Goal: Book appointment/travel/reservation

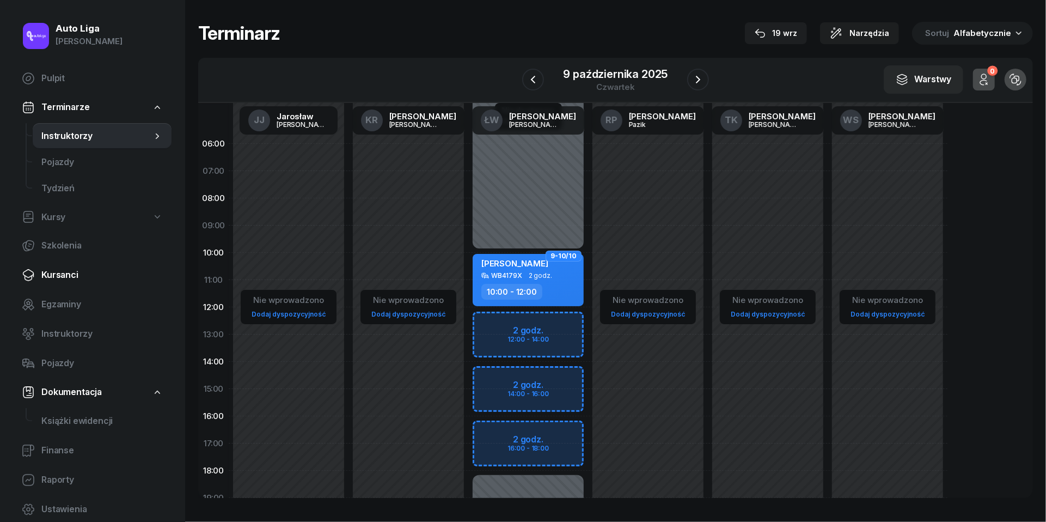
click at [68, 282] on link "Kursanci" at bounding box center [92, 275] width 159 height 26
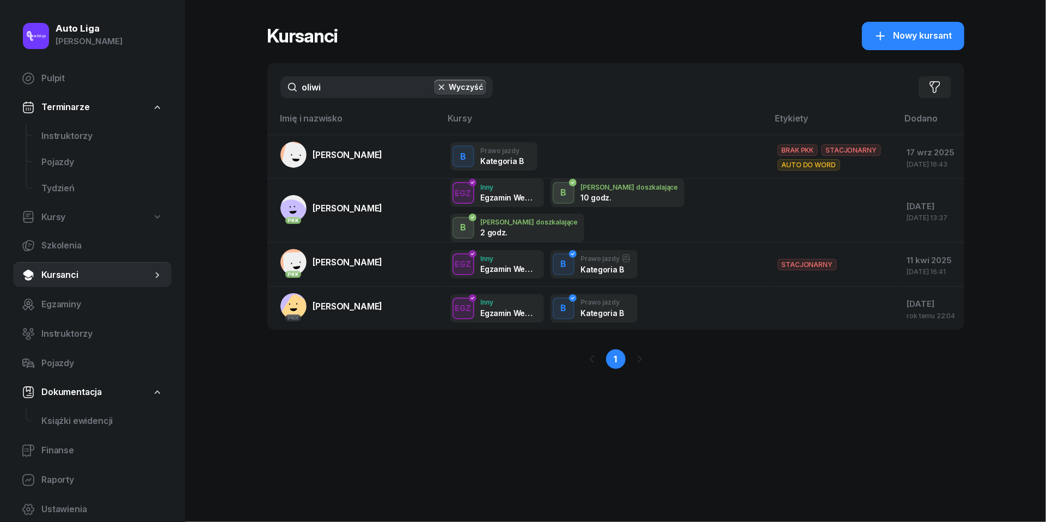
click at [344, 92] on input "oliwi" at bounding box center [387, 87] width 212 height 22
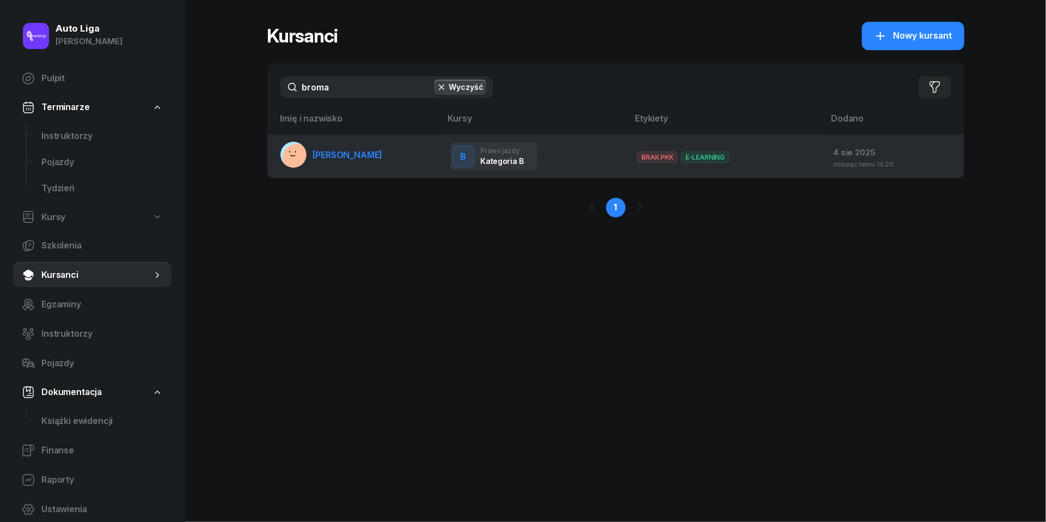
type input "broma"
click at [348, 149] on span "[PERSON_NAME]" at bounding box center [348, 154] width 70 height 11
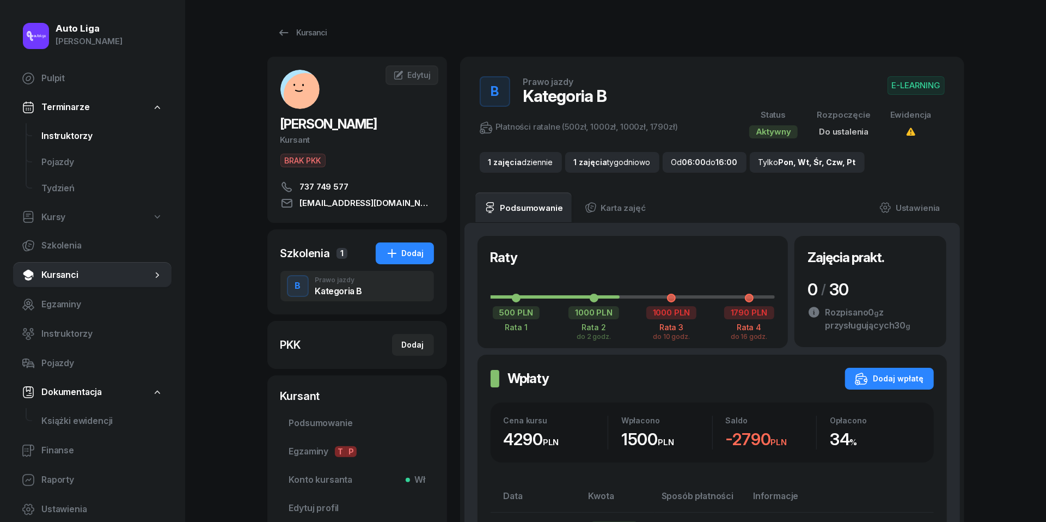
click at [75, 142] on span "Instruktorzy" at bounding box center [101, 136] width 121 height 14
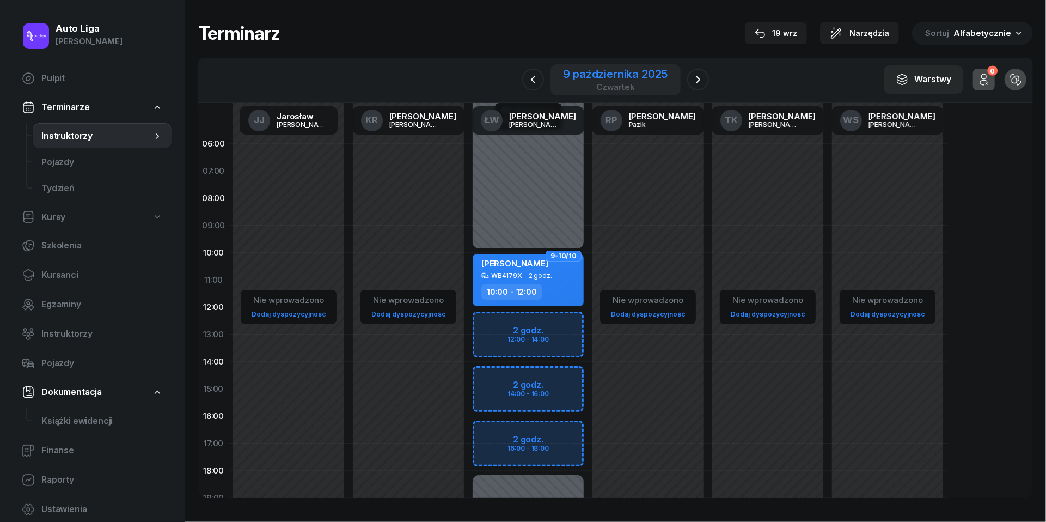
click at [611, 83] on div "czwartek" at bounding box center [616, 87] width 105 height 8
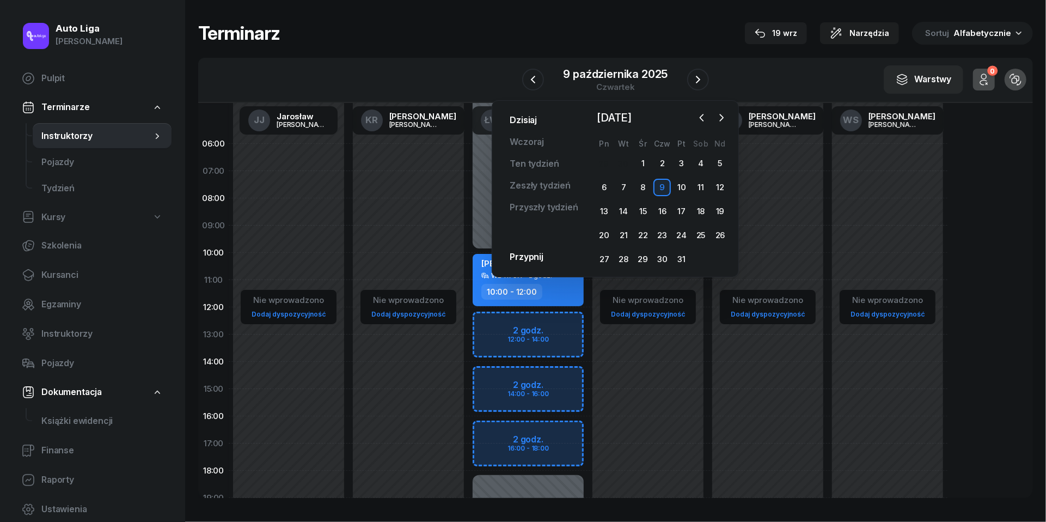
click at [532, 123] on link "Dzisiaj" at bounding box center [523, 120] width 45 height 22
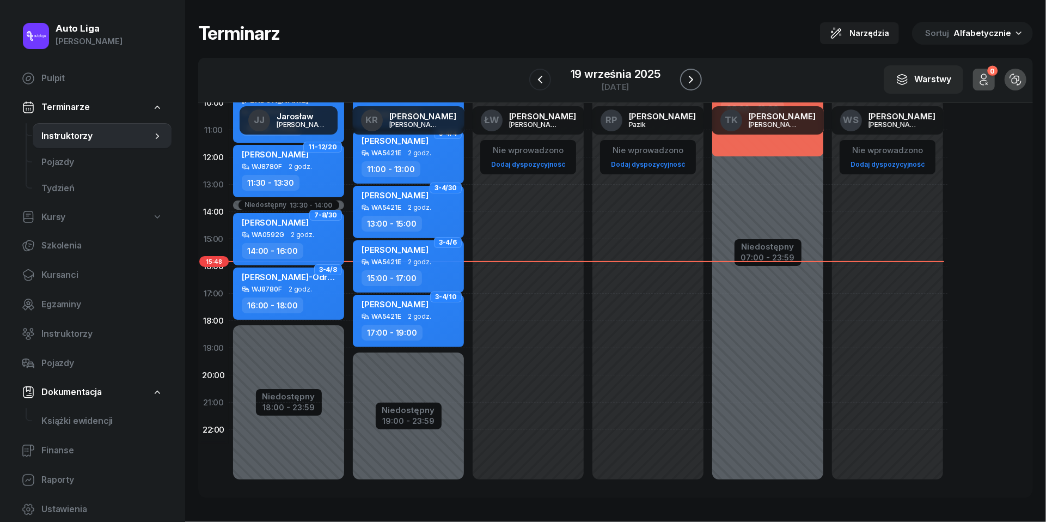
scroll to position [149, 0]
click at [690, 87] on button "button" at bounding box center [691, 80] width 22 height 22
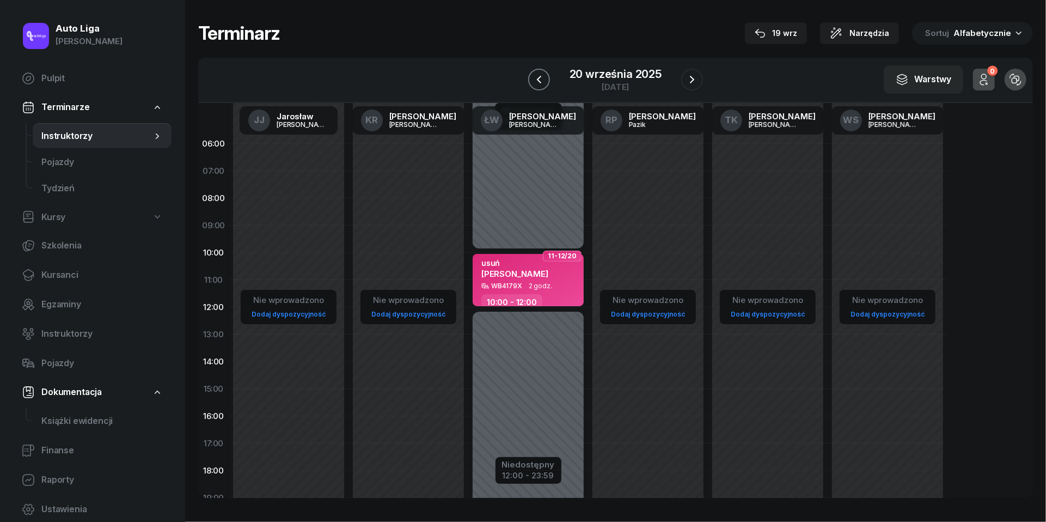
click at [539, 75] on icon "button" at bounding box center [539, 79] width 13 height 13
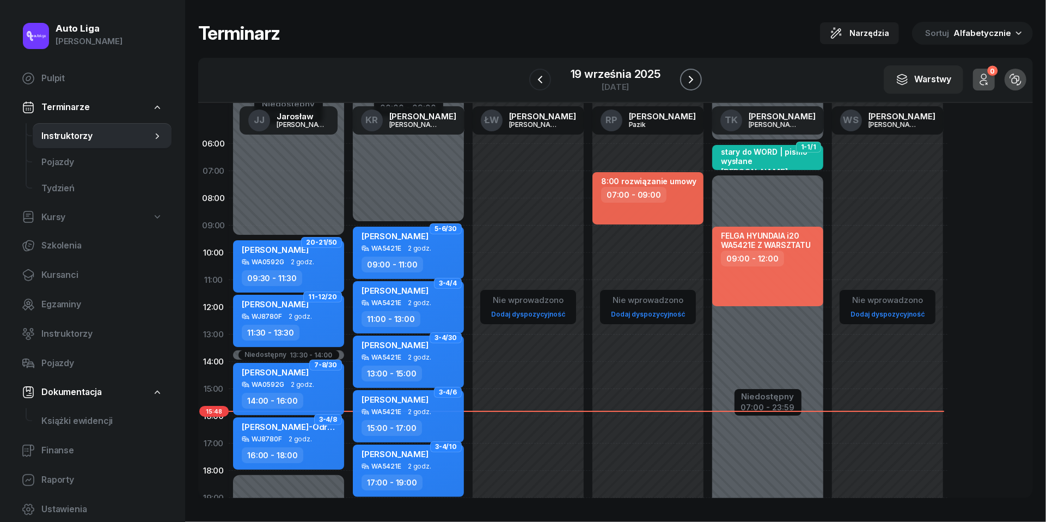
click at [692, 83] on icon "button" at bounding box center [691, 79] width 13 height 13
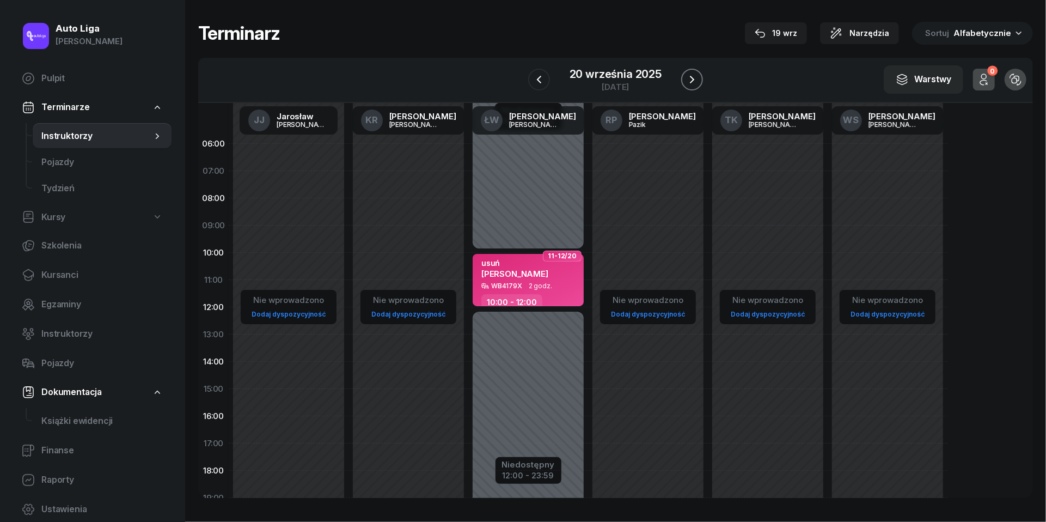
click at [692, 83] on icon "button" at bounding box center [692, 79] width 13 height 13
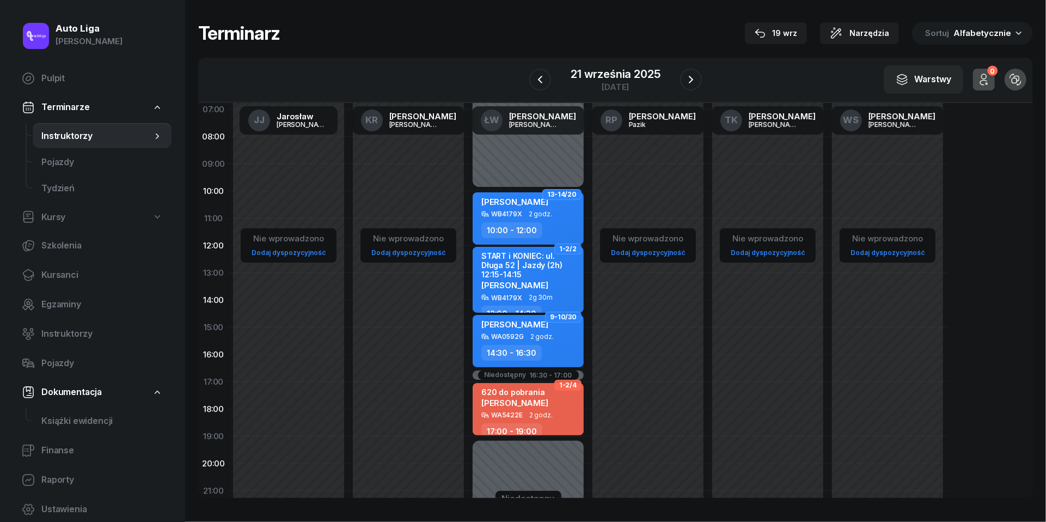
scroll to position [109, 0]
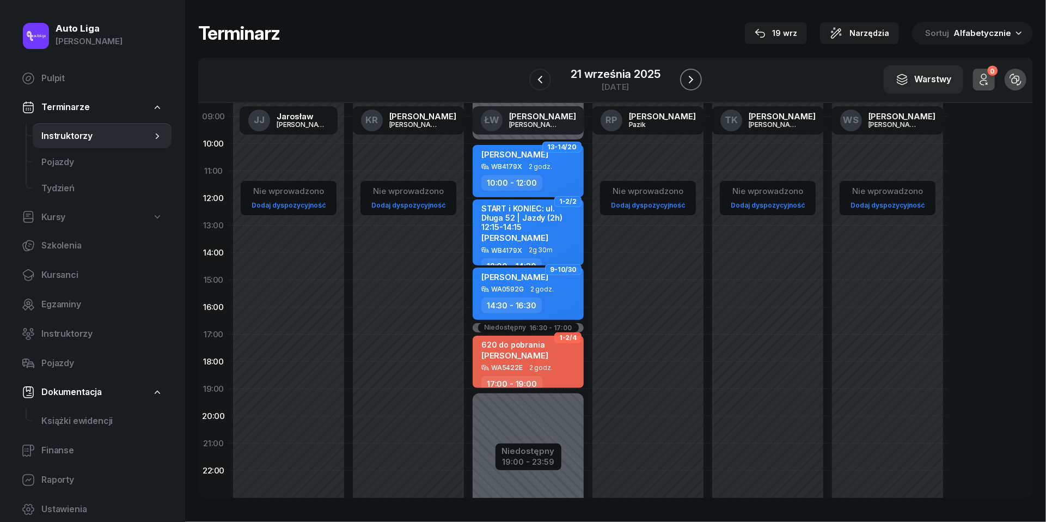
click at [694, 77] on icon "button" at bounding box center [691, 79] width 13 height 13
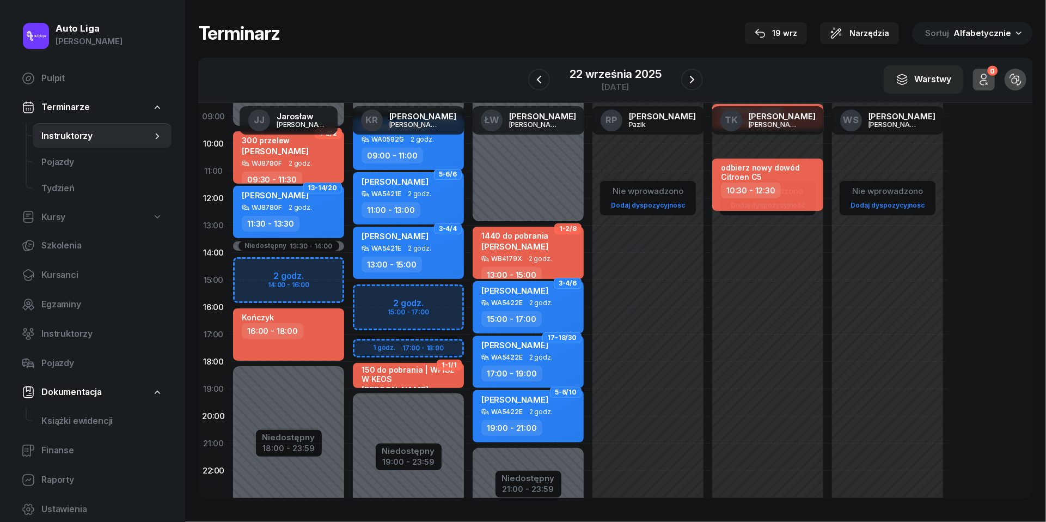
scroll to position [27, 0]
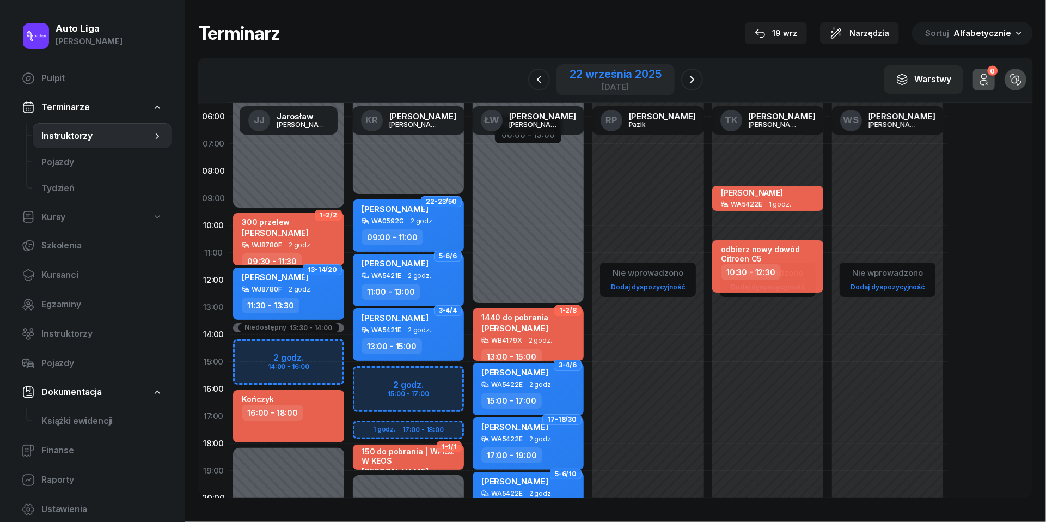
click at [621, 77] on div "22 września 2025" at bounding box center [616, 74] width 92 height 11
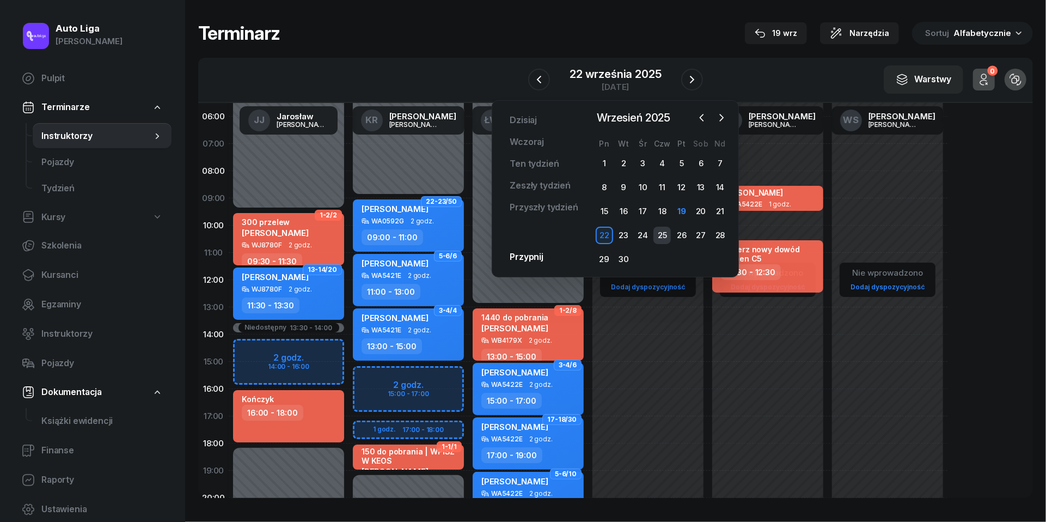
click at [667, 239] on div "25" at bounding box center [662, 235] width 17 height 17
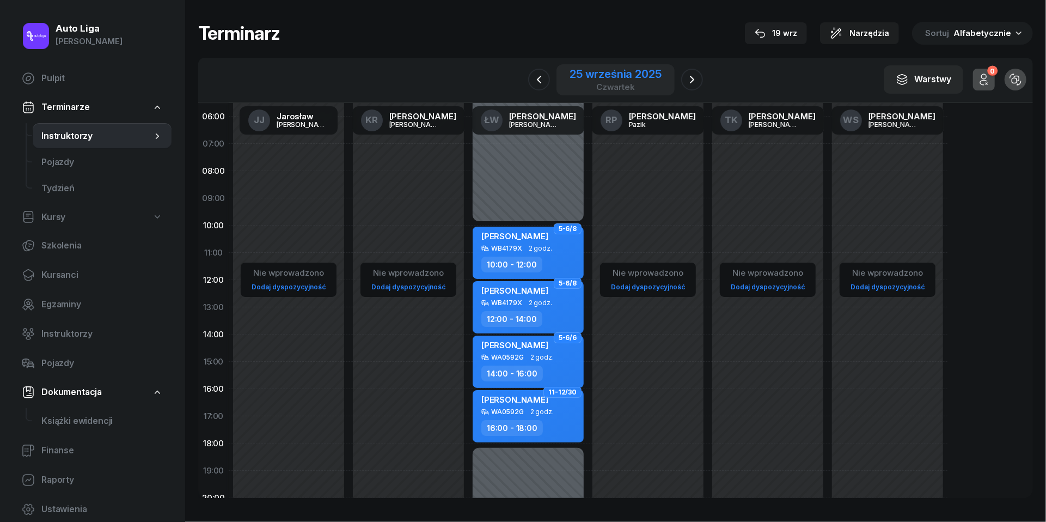
click at [587, 79] on div "25 września 2025" at bounding box center [616, 74] width 92 height 11
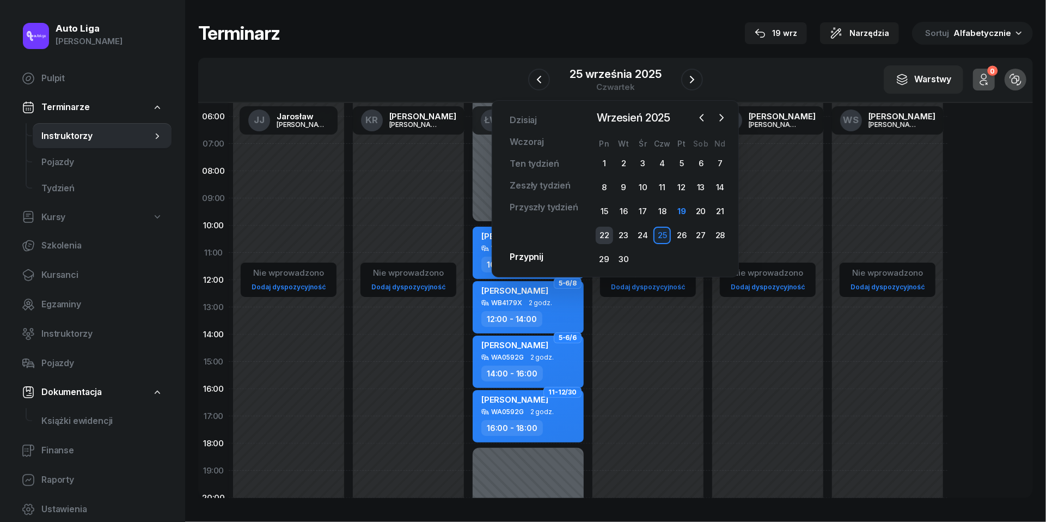
click at [609, 230] on div "22" at bounding box center [604, 235] width 17 height 17
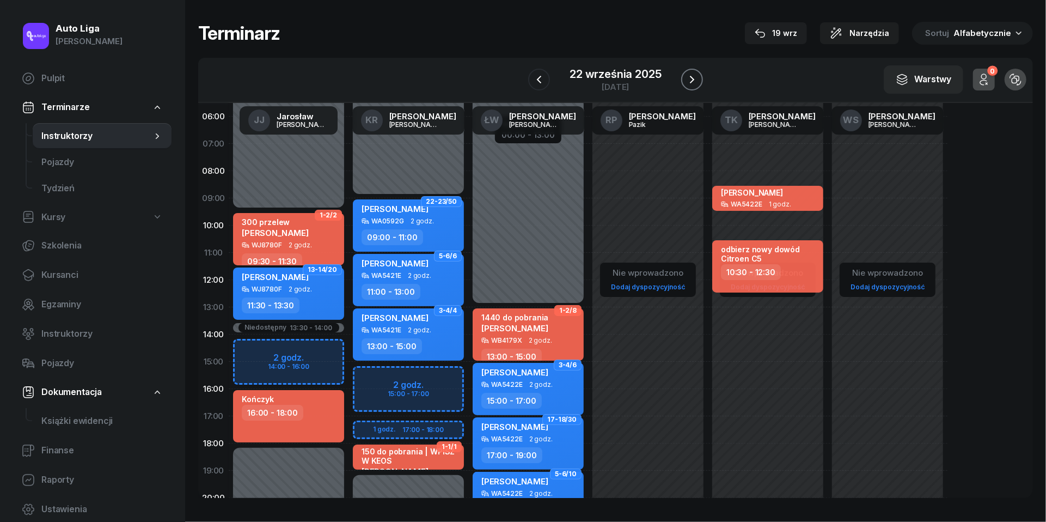
click at [695, 77] on icon "button" at bounding box center [692, 79] width 13 height 13
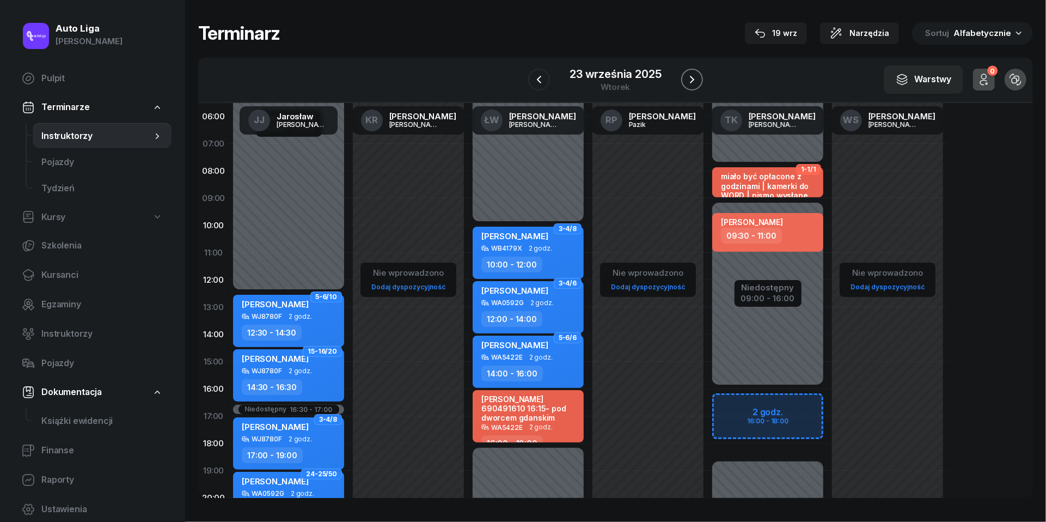
click at [695, 77] on icon "button" at bounding box center [692, 79] width 13 height 13
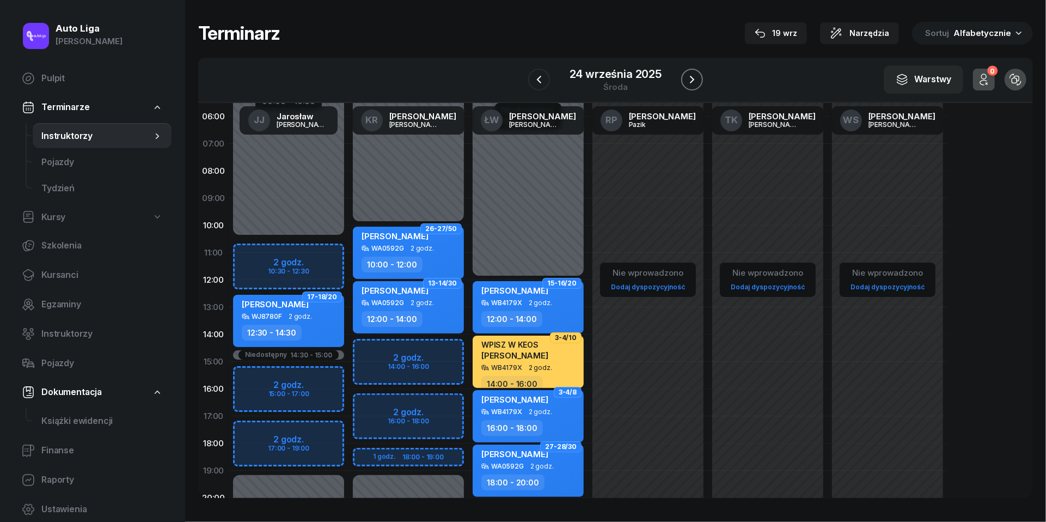
click at [695, 77] on icon "button" at bounding box center [692, 79] width 13 height 13
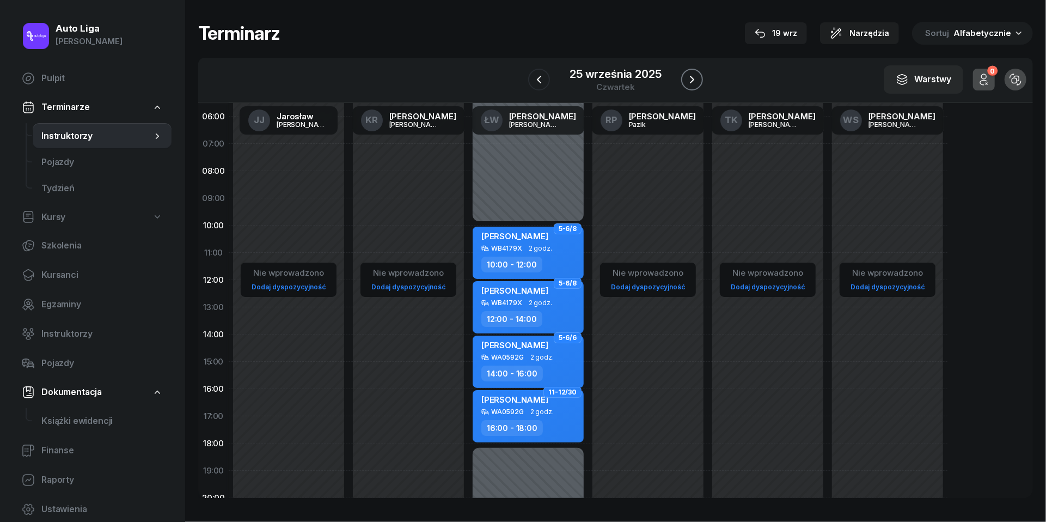
click at [695, 77] on icon "button" at bounding box center [692, 79] width 13 height 13
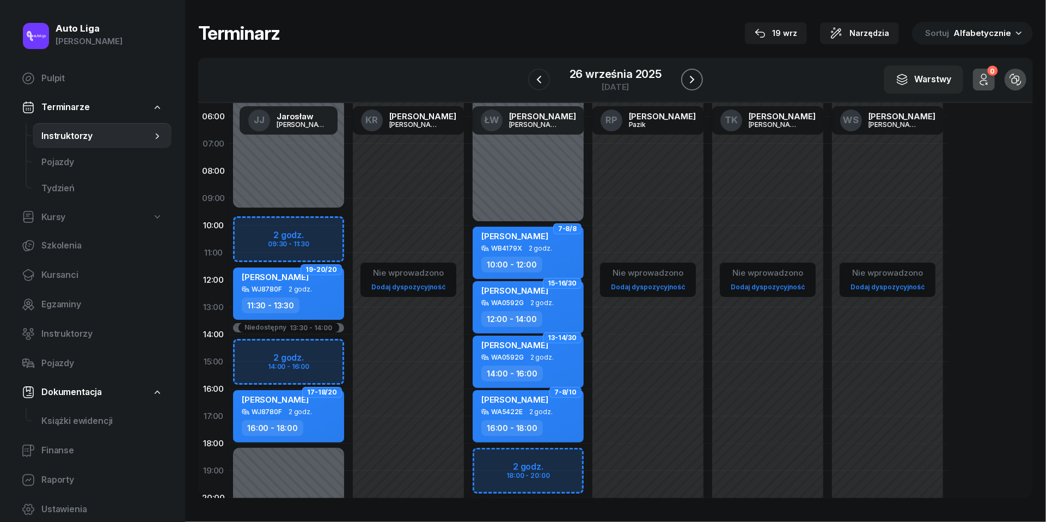
click at [695, 77] on icon "button" at bounding box center [692, 79] width 13 height 13
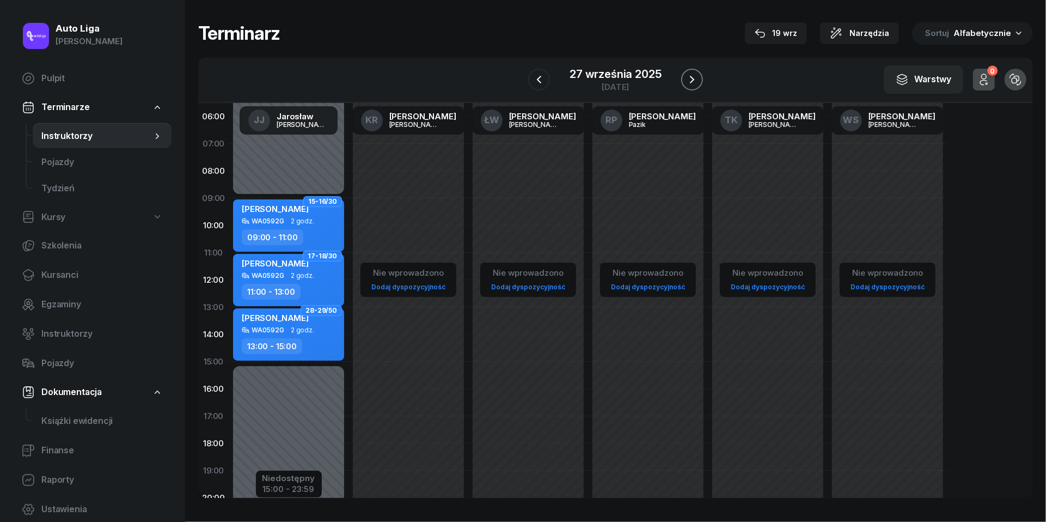
click at [695, 77] on icon "button" at bounding box center [692, 79] width 13 height 13
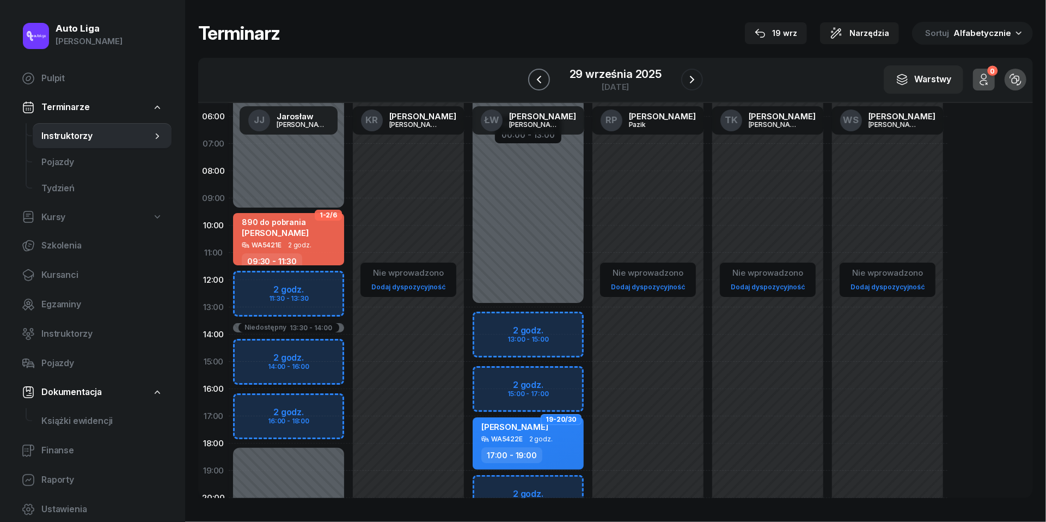
click at [538, 80] on icon "button" at bounding box center [539, 80] width 4 height 8
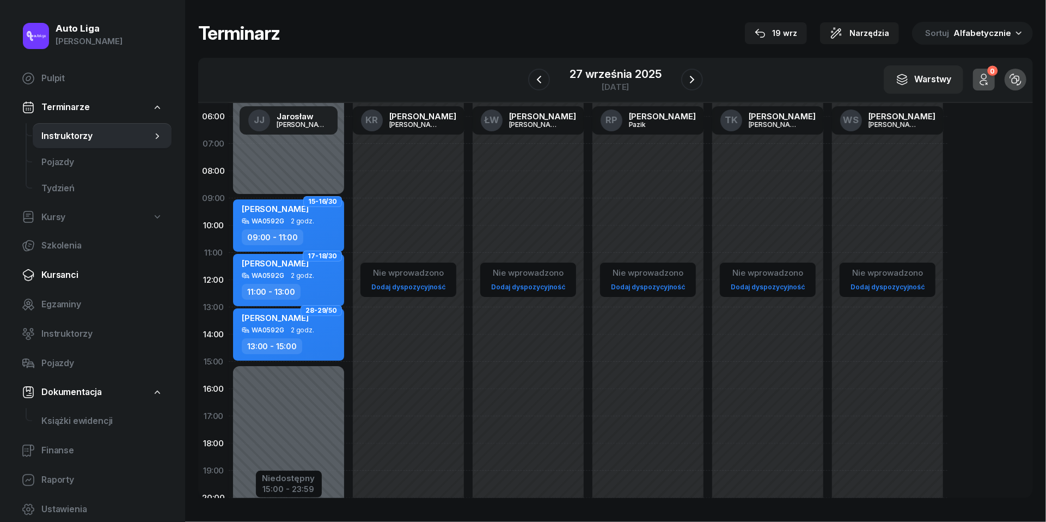
click at [70, 275] on span "Kursanci" at bounding box center [101, 275] width 121 height 14
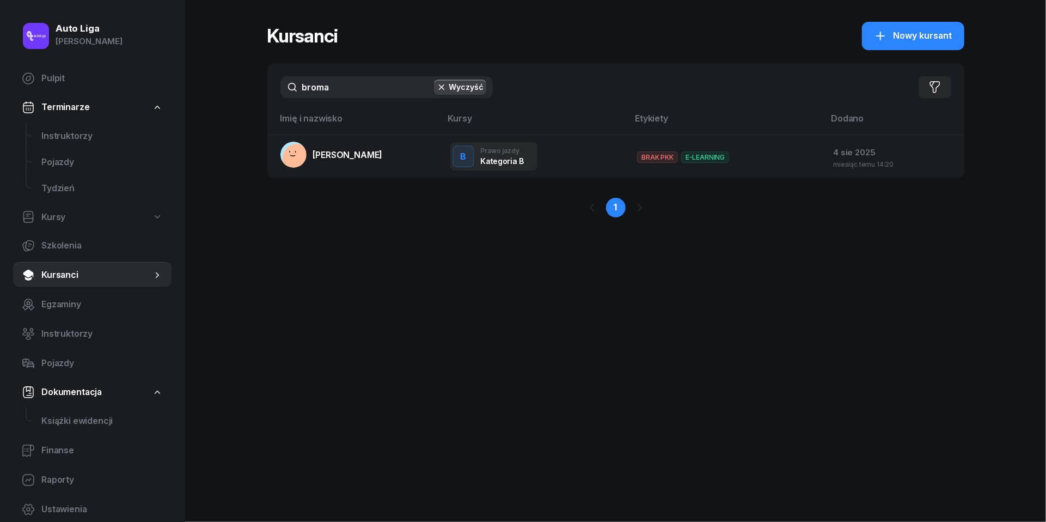
click at [387, 94] on input "broma" at bounding box center [387, 87] width 212 height 22
type input "[PERSON_NAME]"
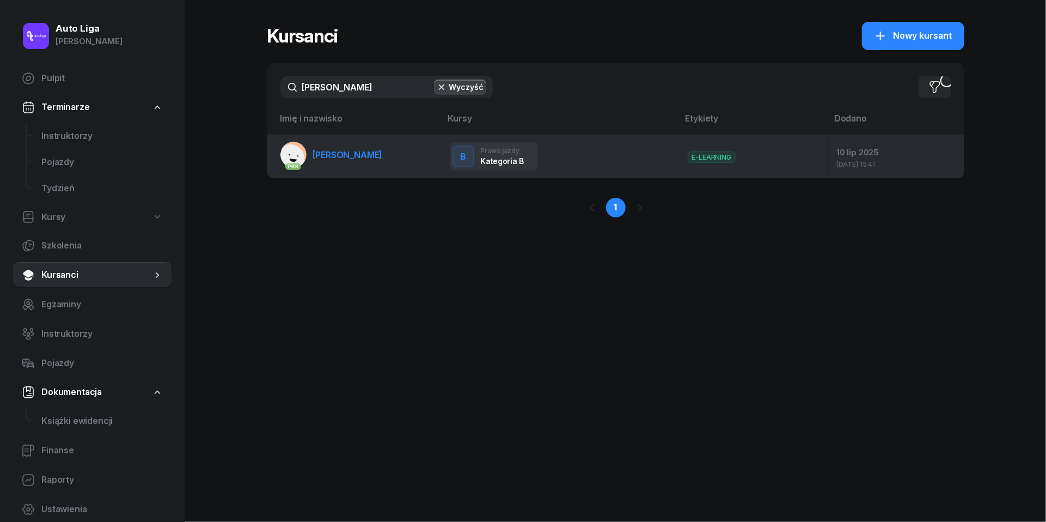
drag, startPoint x: 387, startPoint y: 94, endPoint x: 353, endPoint y: 159, distance: 73.6
click at [353, 159] on span "[PERSON_NAME]" at bounding box center [348, 154] width 70 height 11
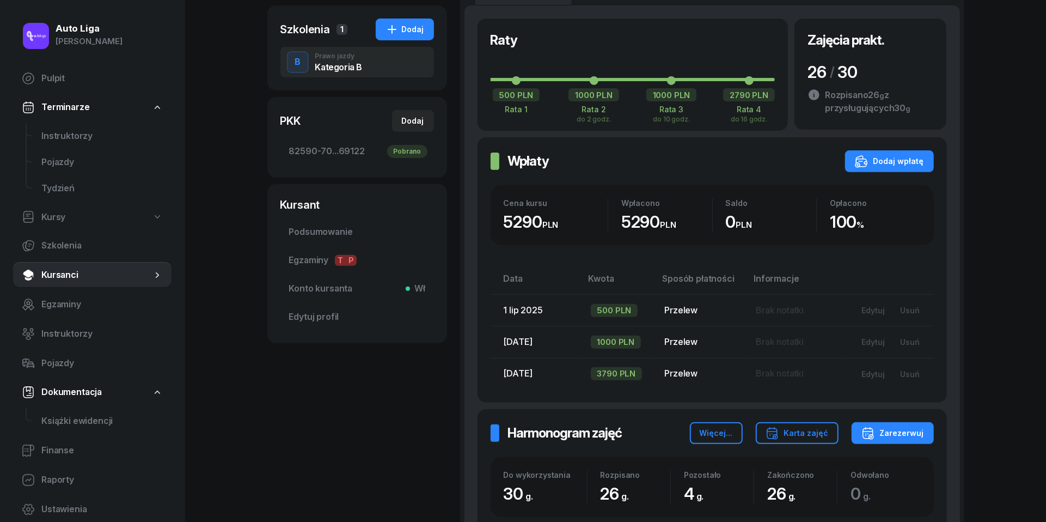
scroll to position [259, 0]
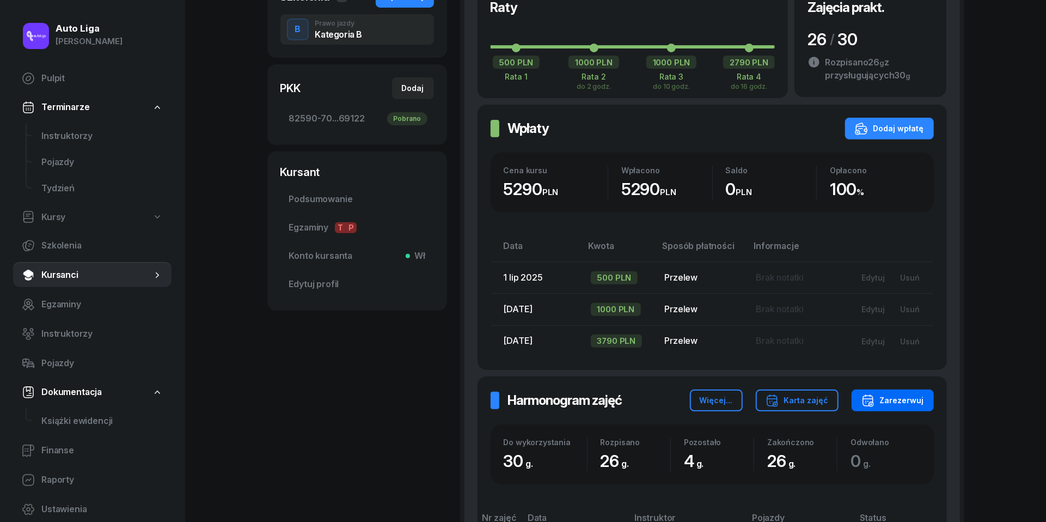
click at [913, 402] on div "Zarezerwuj" at bounding box center [893, 400] width 63 height 13
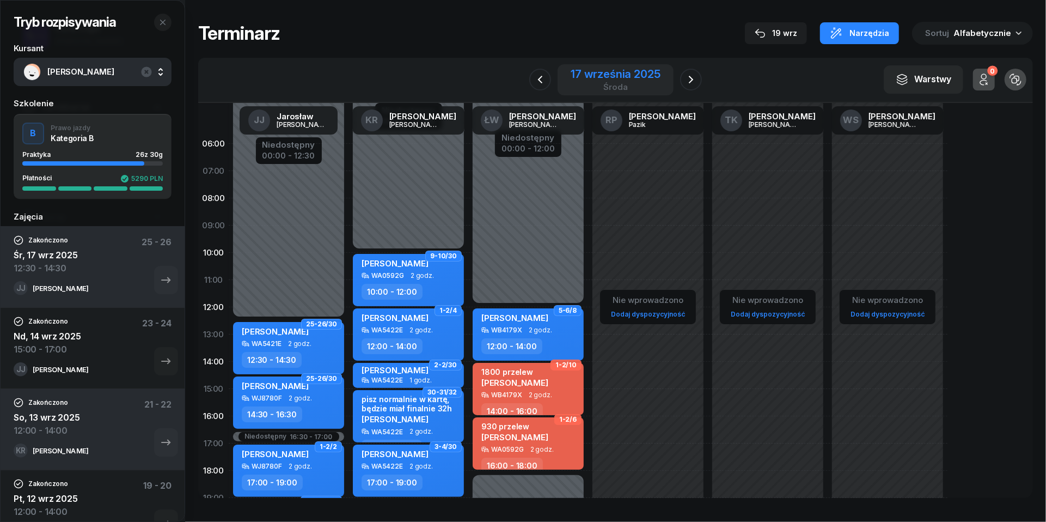
click at [622, 69] on div "17 września 2025" at bounding box center [615, 74] width 89 height 11
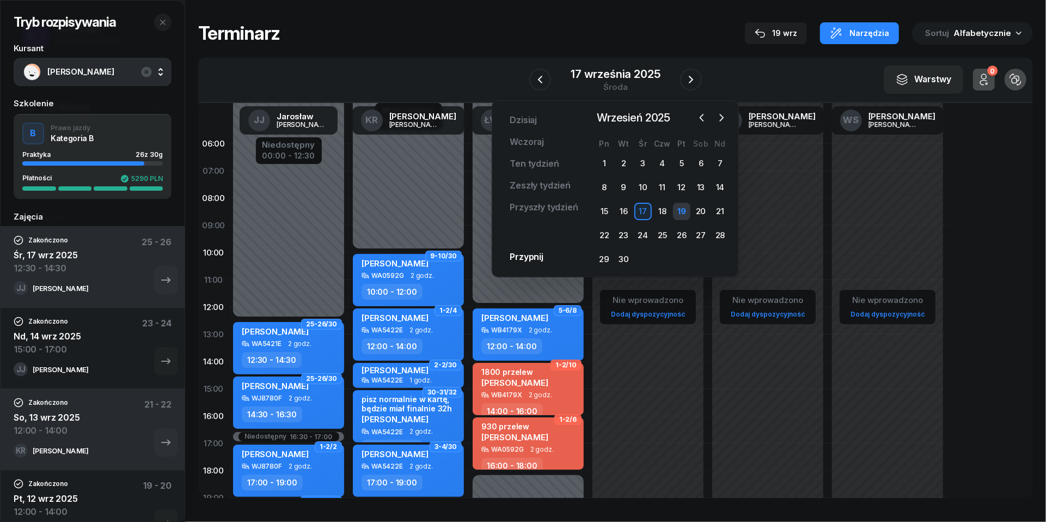
click at [685, 214] on div "19" at bounding box center [681, 211] width 17 height 17
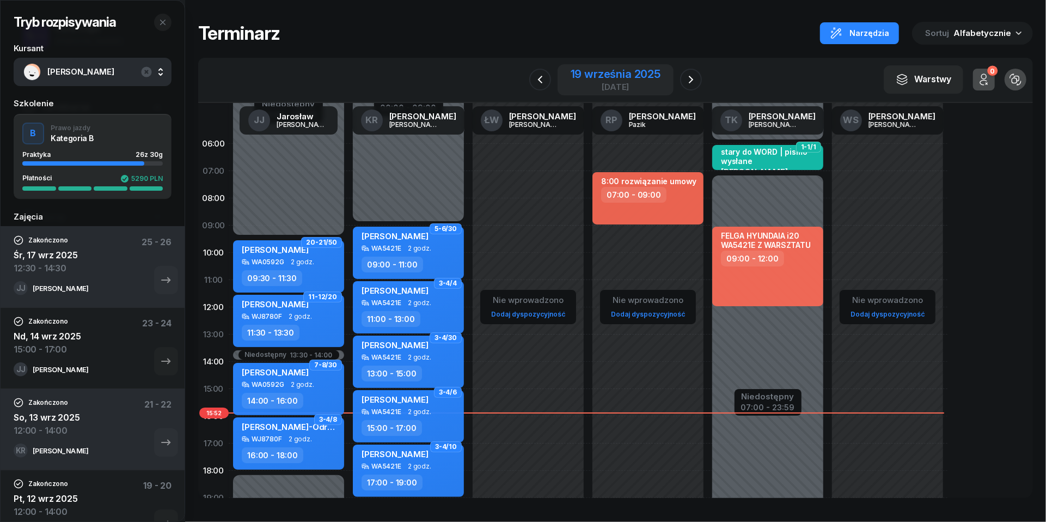
click at [614, 75] on div "19 września 2025" at bounding box center [616, 74] width 90 height 11
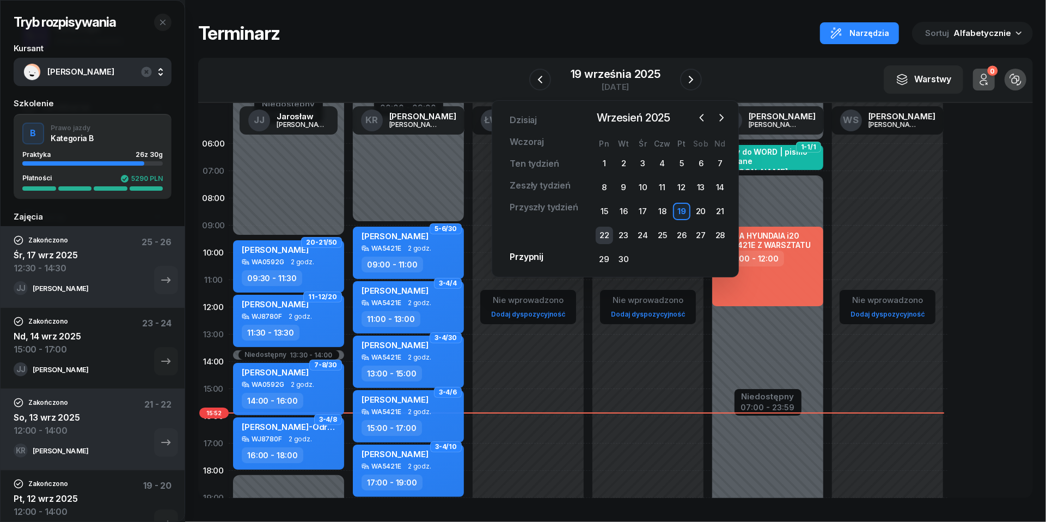
click at [607, 234] on div "22" at bounding box center [604, 235] width 17 height 17
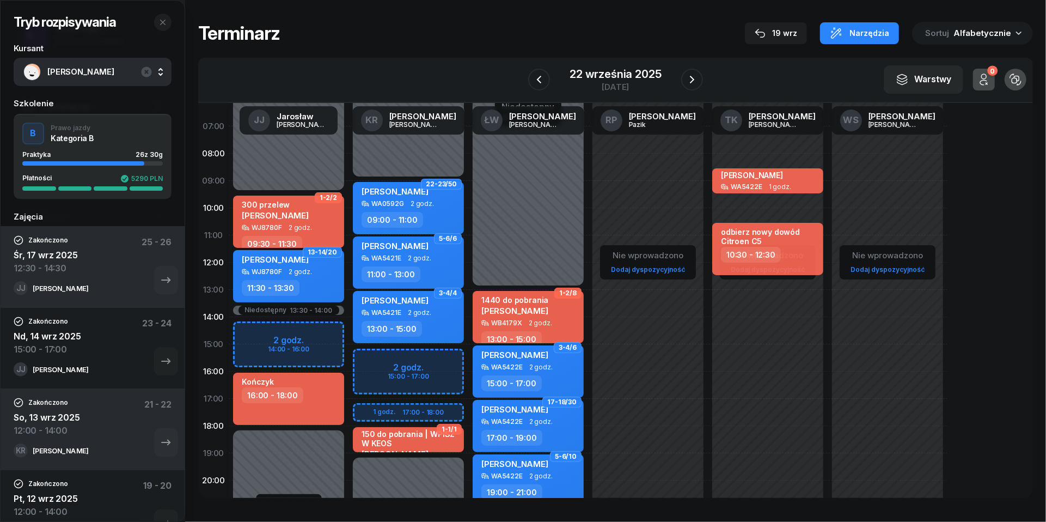
scroll to position [46, 0]
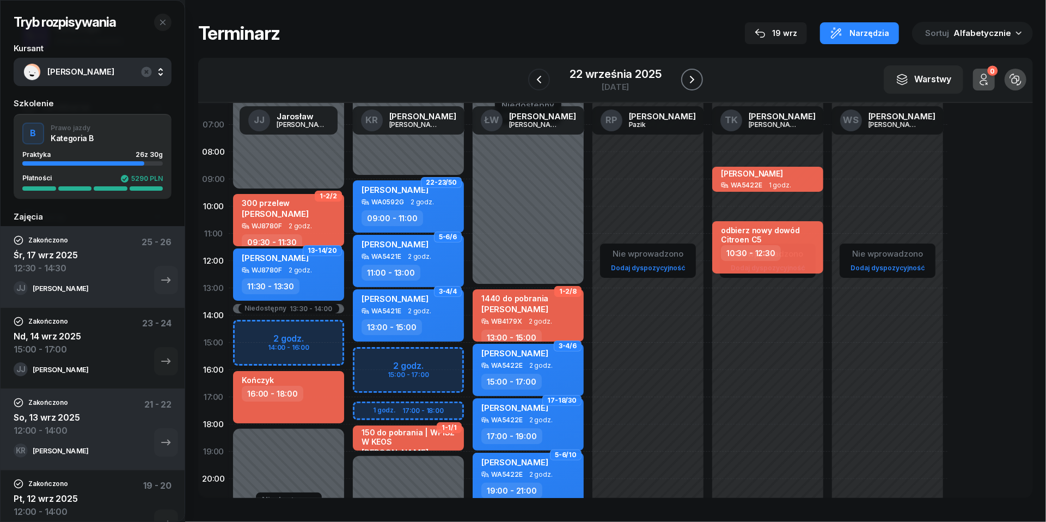
click at [696, 85] on icon "button" at bounding box center [692, 79] width 13 height 13
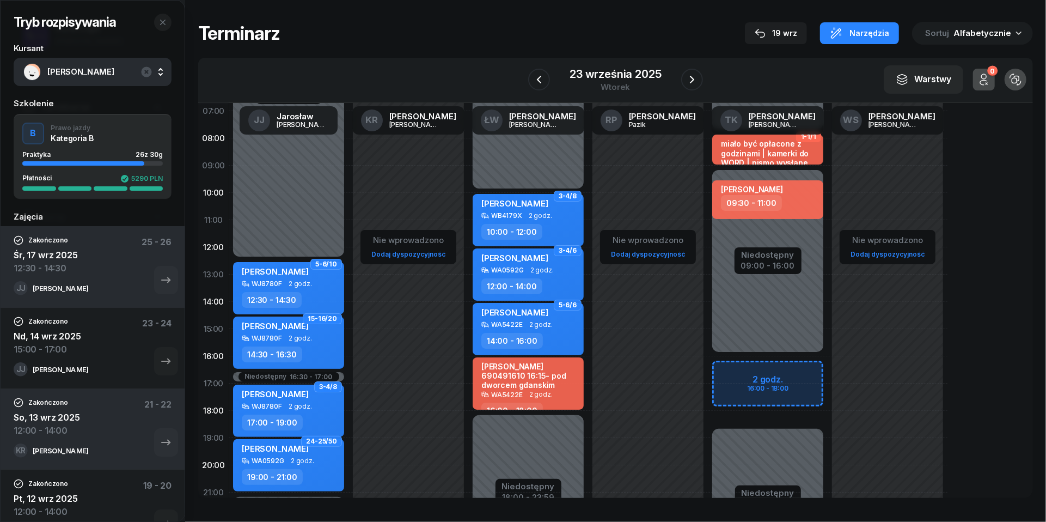
scroll to position [56, 0]
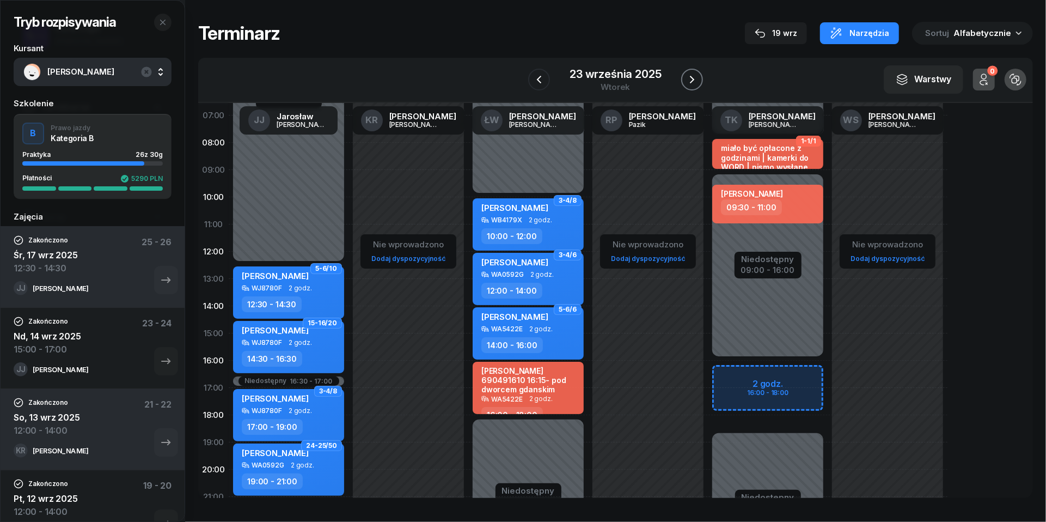
click at [696, 74] on icon "button" at bounding box center [692, 79] width 13 height 13
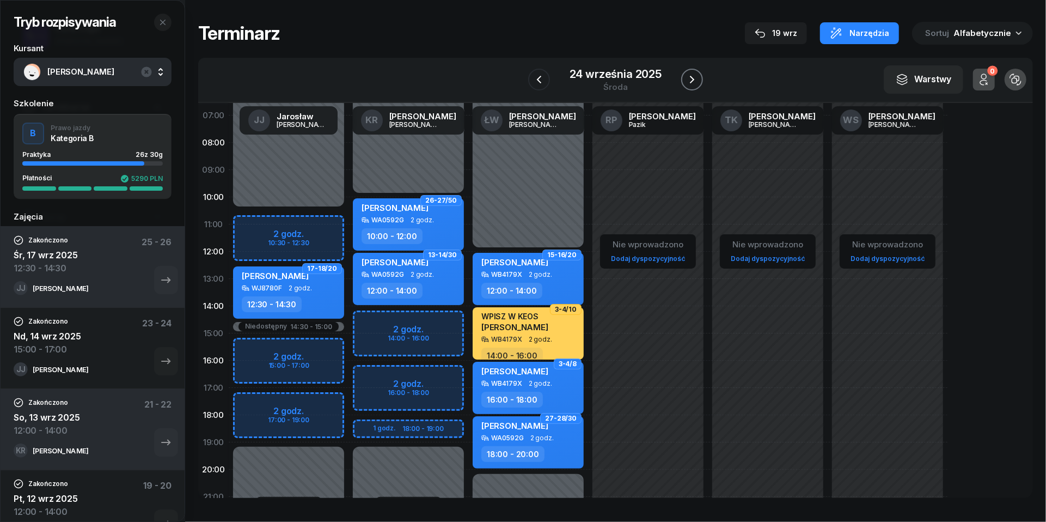
click at [695, 72] on button "button" at bounding box center [692, 80] width 22 height 22
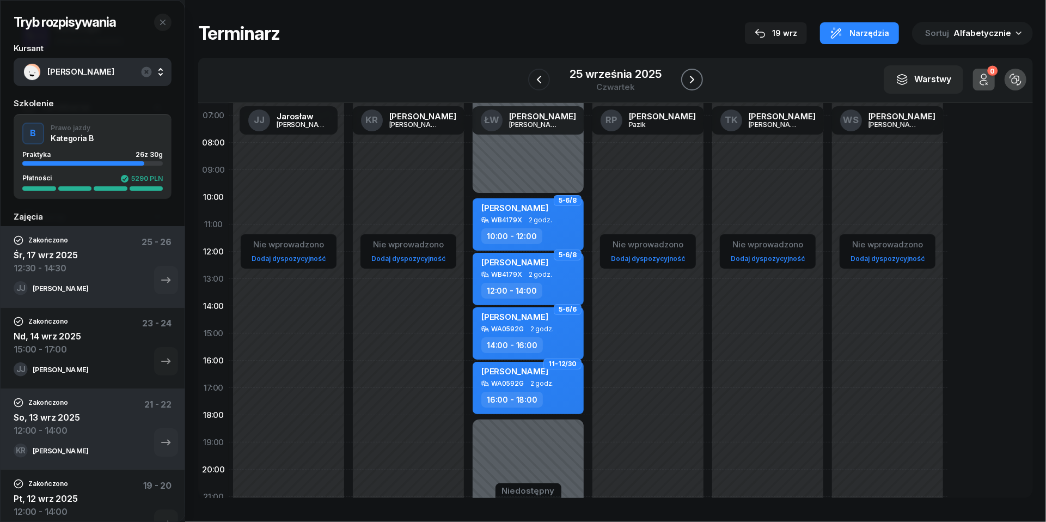
click at [695, 72] on button "button" at bounding box center [692, 80] width 22 height 22
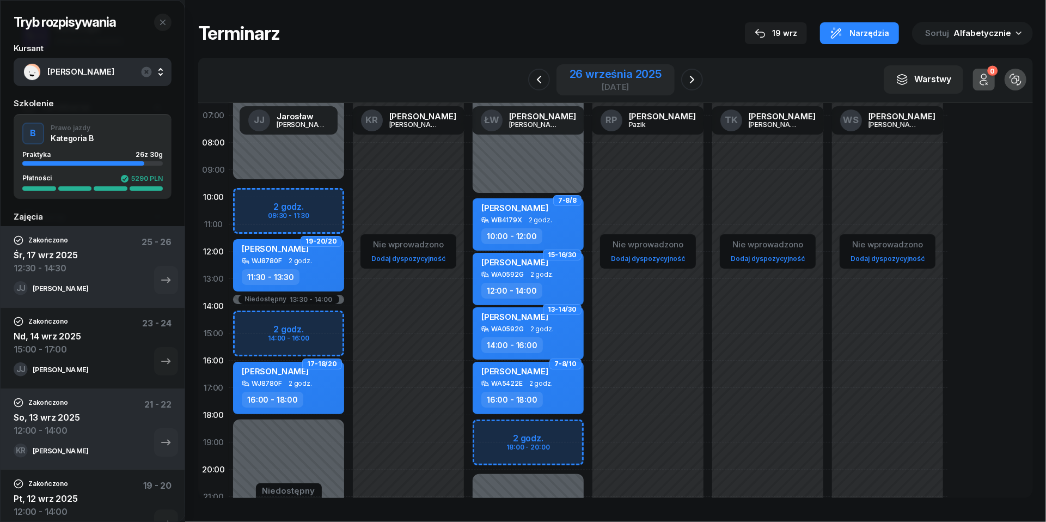
click at [599, 72] on div "26 września 2025" at bounding box center [616, 74] width 92 height 11
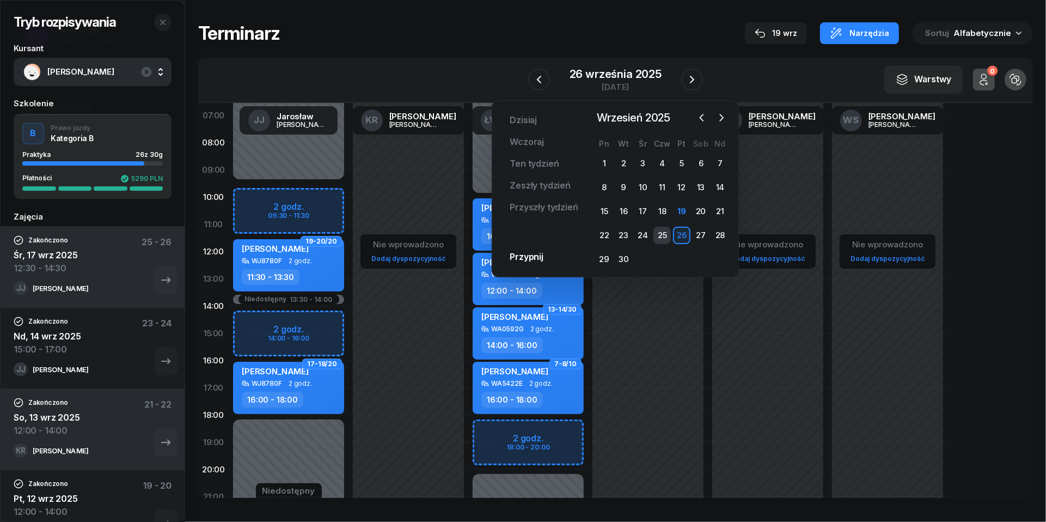
click at [669, 232] on div "25" at bounding box center [662, 235] width 17 height 17
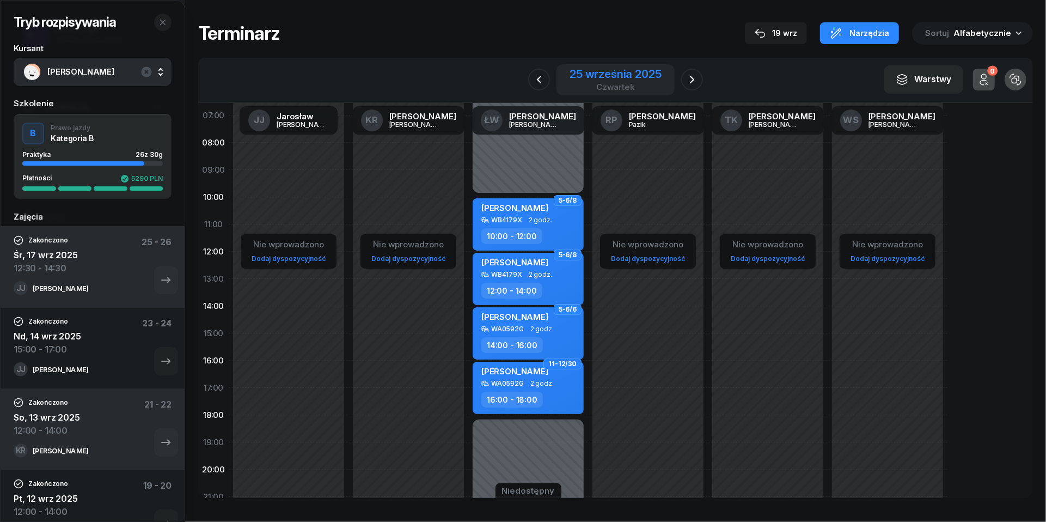
click at [617, 87] on div "czwartek" at bounding box center [616, 87] width 92 height 8
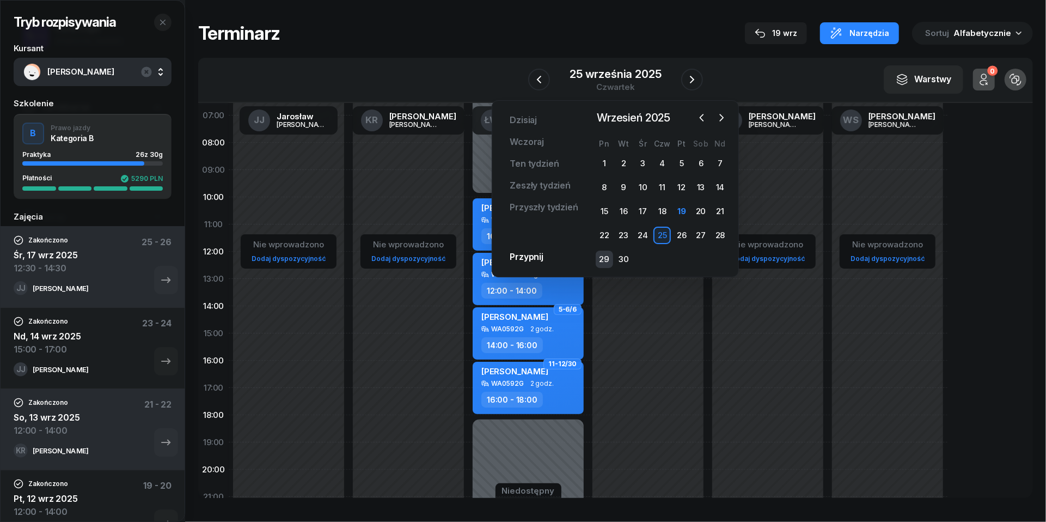
click at [608, 253] on div "29" at bounding box center [604, 259] width 17 height 17
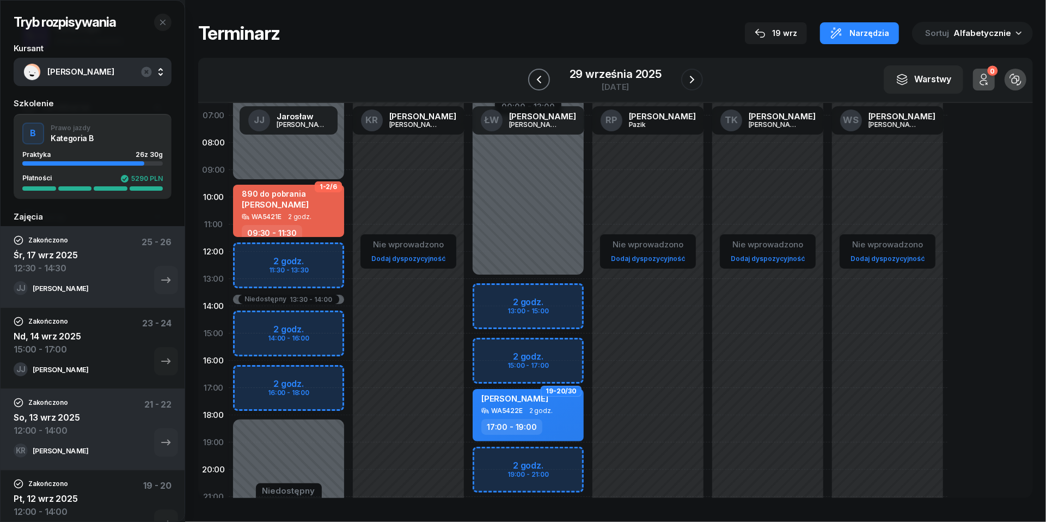
click at [537, 81] on icon "button" at bounding box center [539, 79] width 13 height 13
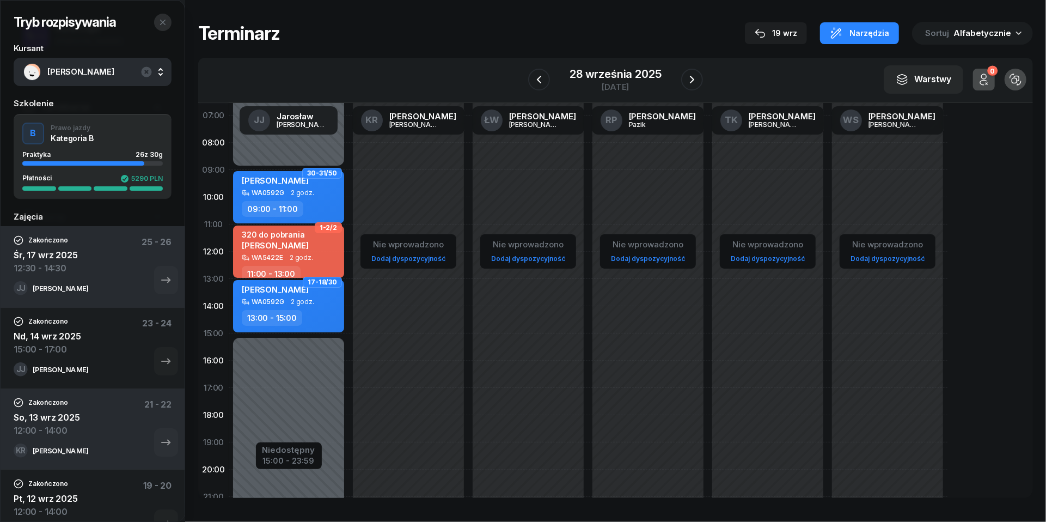
click at [167, 22] on button "button" at bounding box center [162, 22] width 17 height 17
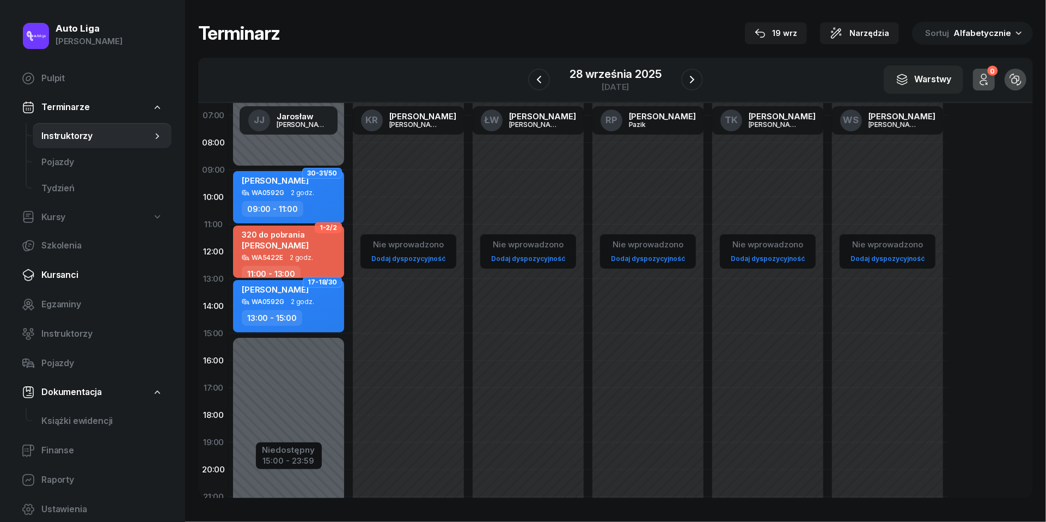
click at [65, 275] on span "Kursanci" at bounding box center [101, 275] width 121 height 14
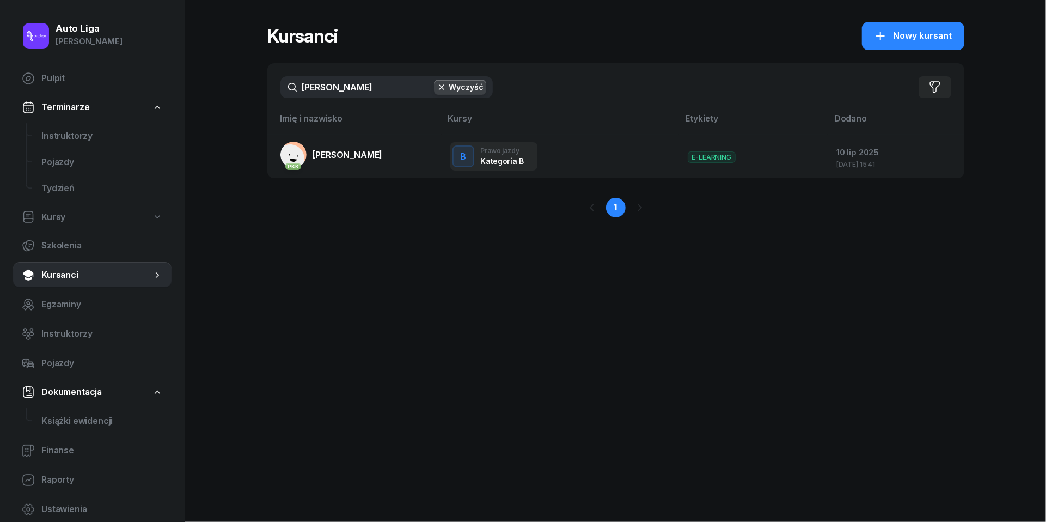
click at [354, 86] on input "[PERSON_NAME]" at bounding box center [387, 87] width 212 height 22
type input "nawiń"
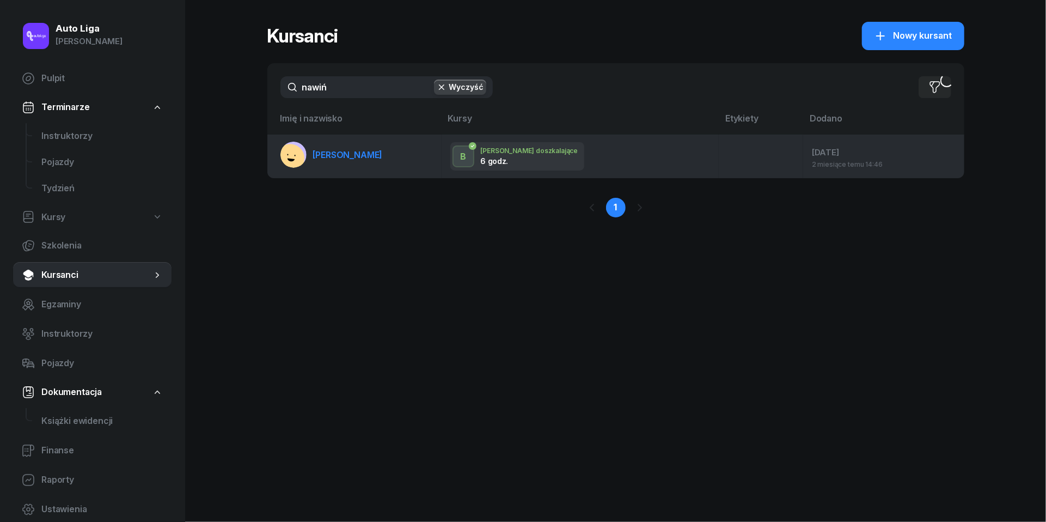
drag, startPoint x: 354, startPoint y: 86, endPoint x: 352, endPoint y: 157, distance: 71.9
click at [352, 157] on span "[PERSON_NAME]" at bounding box center [348, 154] width 70 height 11
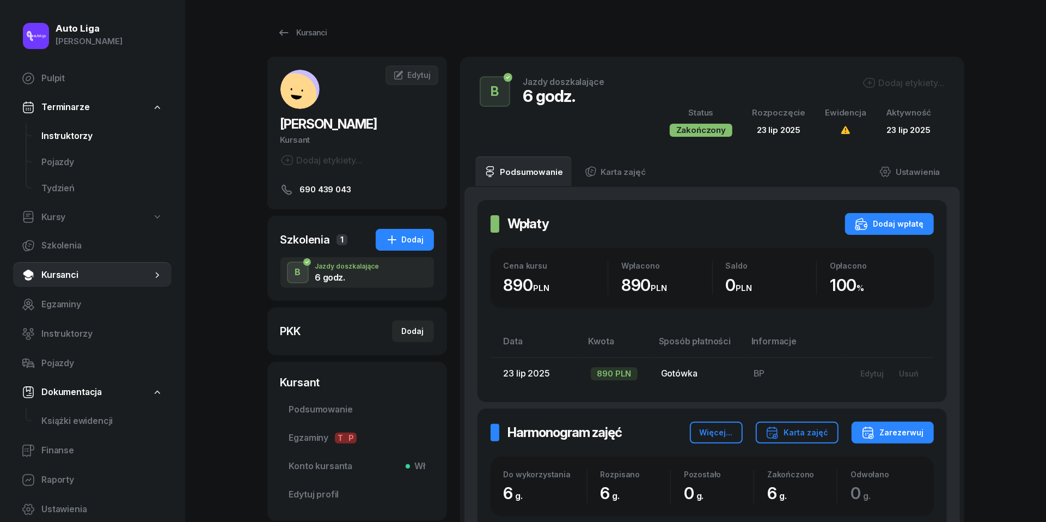
click at [70, 135] on span "Instruktorzy" at bounding box center [101, 136] width 121 height 14
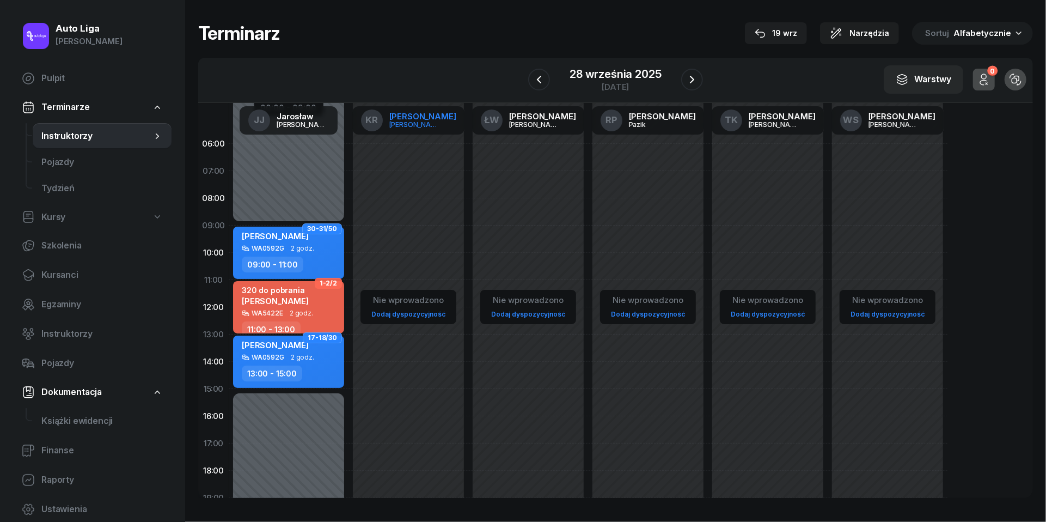
click at [429, 121] on div "[PERSON_NAME]" at bounding box center [415, 124] width 52 height 7
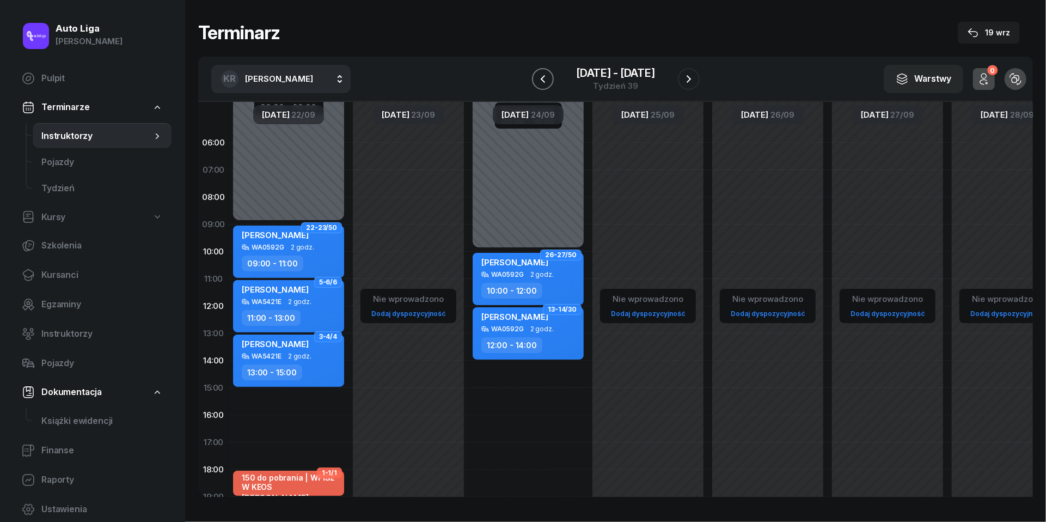
click at [545, 81] on icon "button" at bounding box center [543, 78] width 13 height 13
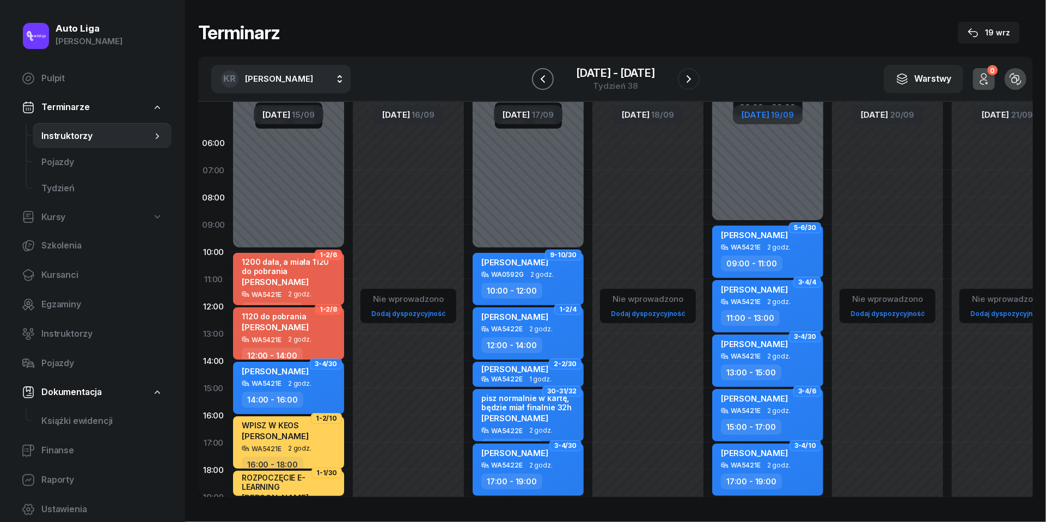
click at [545, 81] on icon "button" at bounding box center [543, 78] width 13 height 13
